Goal: Complete application form

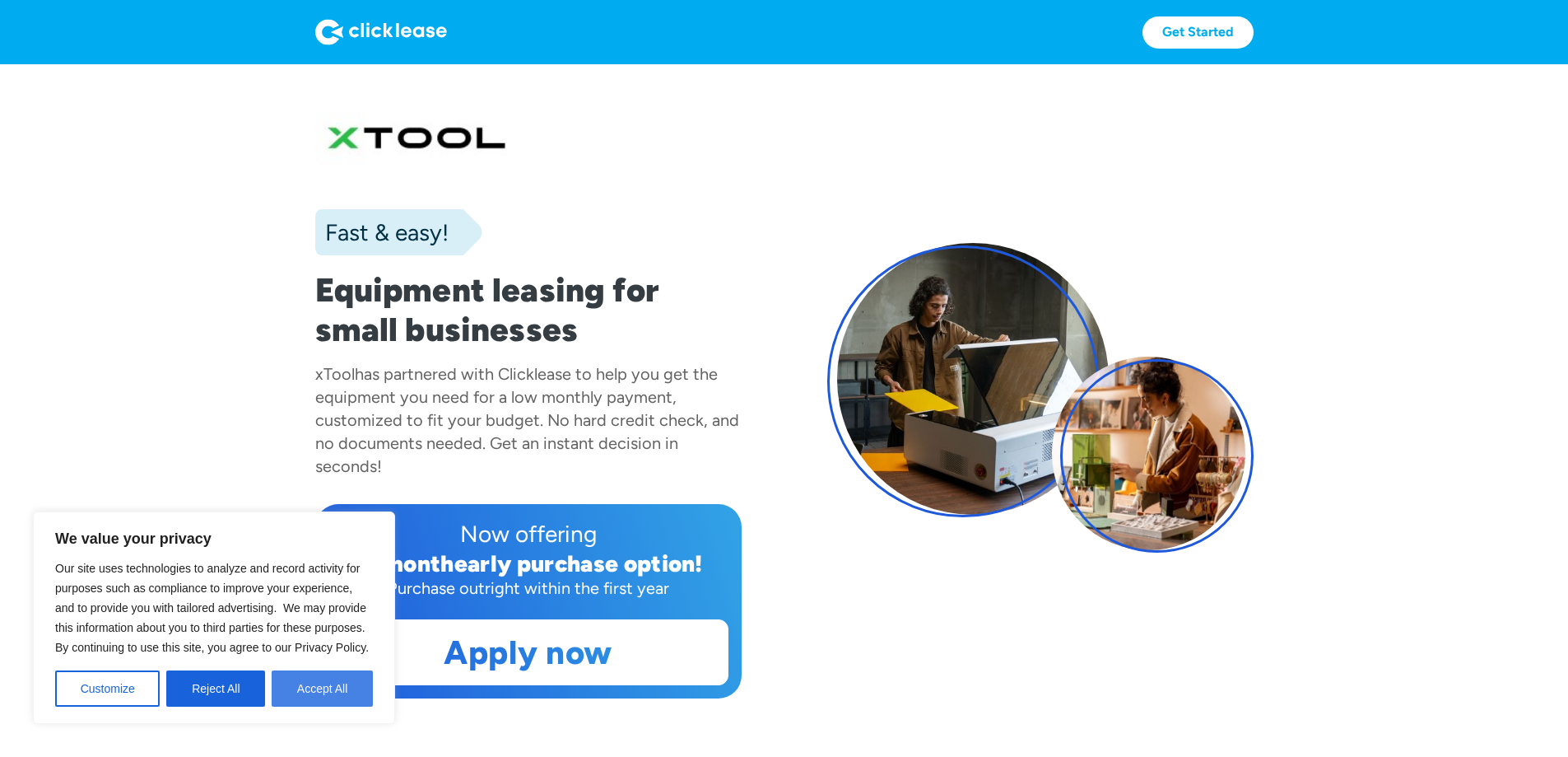
click at [310, 687] on button "Accept All" at bounding box center [323, 688] width 102 height 36
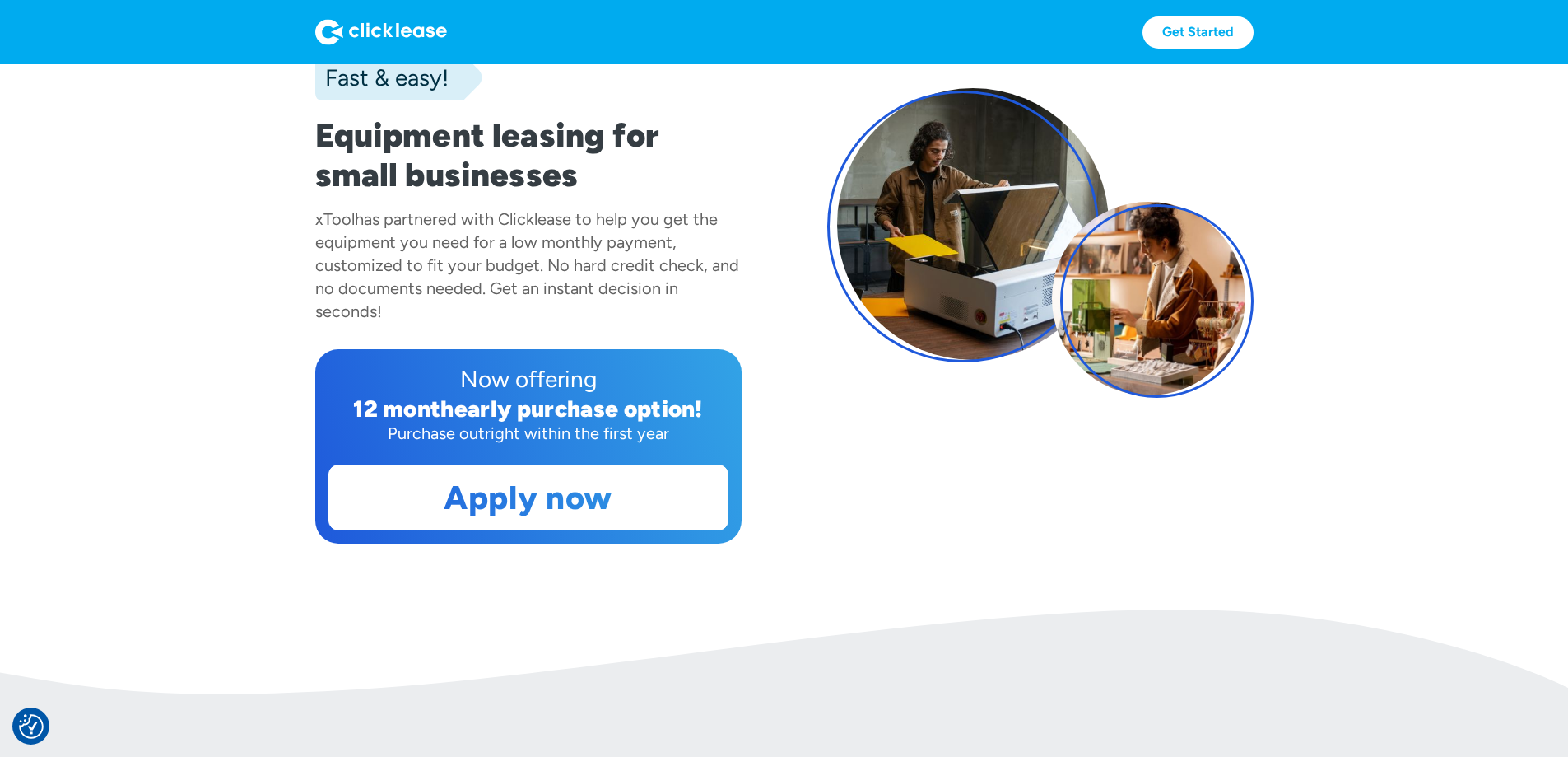
scroll to position [192, 0]
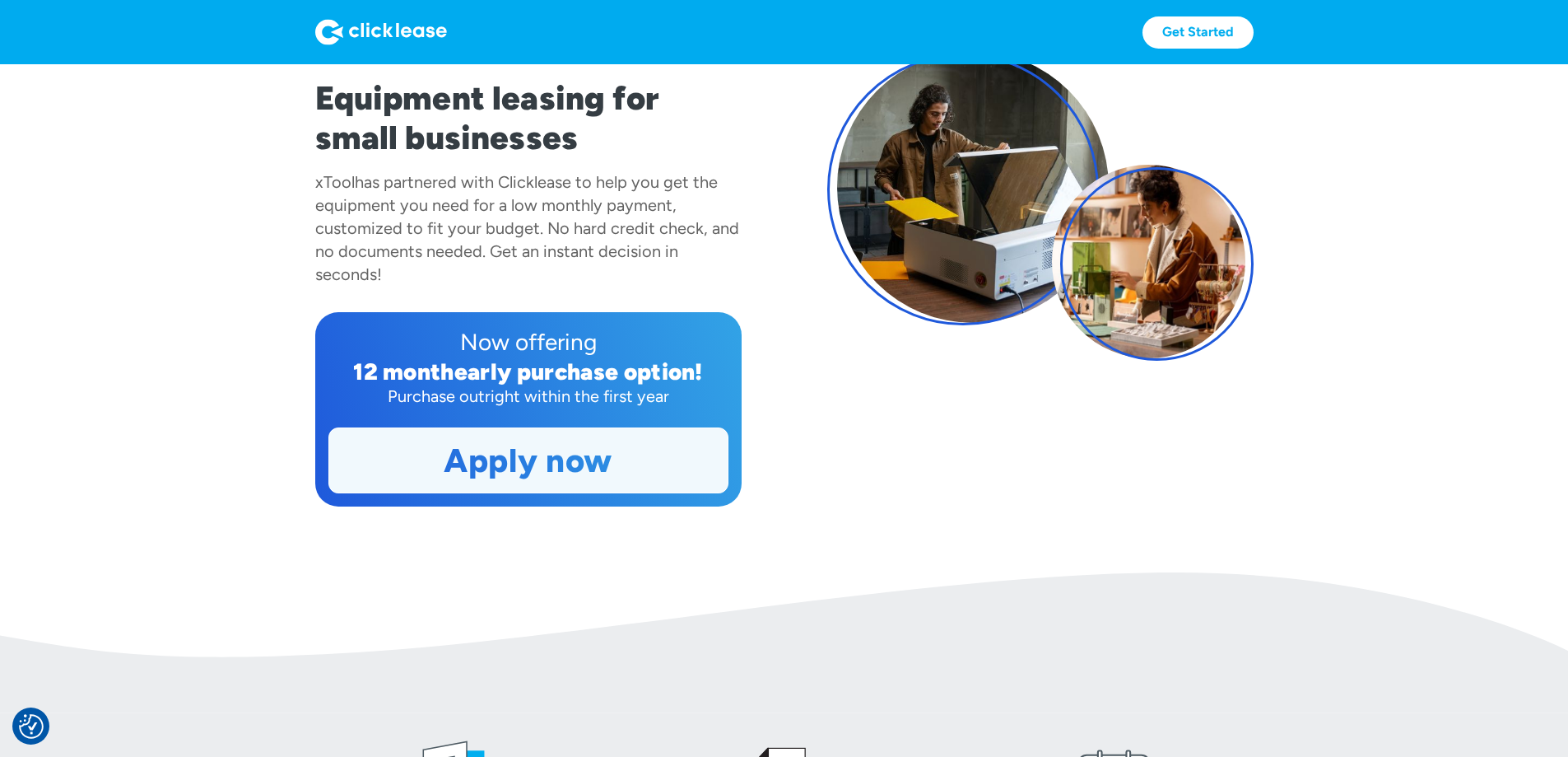
click at [529, 492] on link "Apply now" at bounding box center [529, 460] width 398 height 64
